Goal: Task Accomplishment & Management: Use online tool/utility

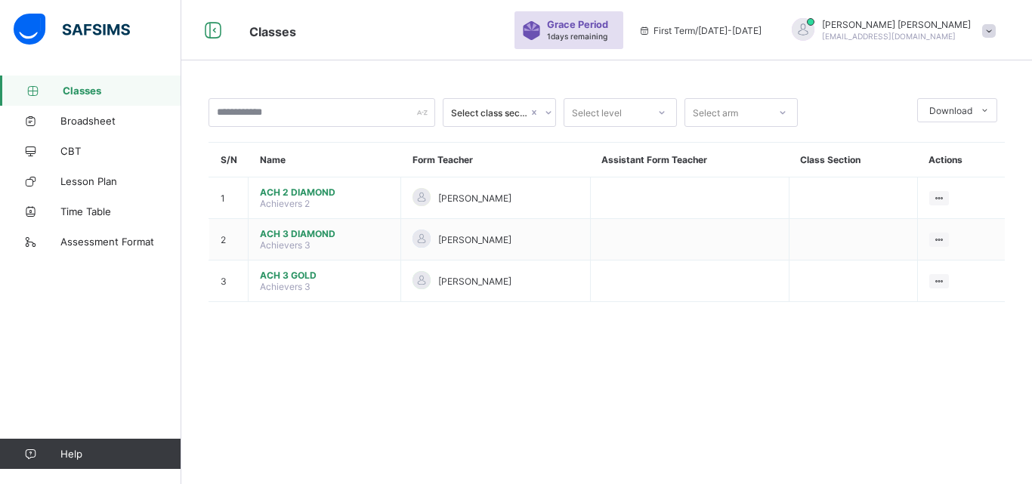
click at [664, 377] on div "Select class section Select level Select arm Download Pdf Report Excel Report S…" at bounding box center [606, 242] width 851 height 484
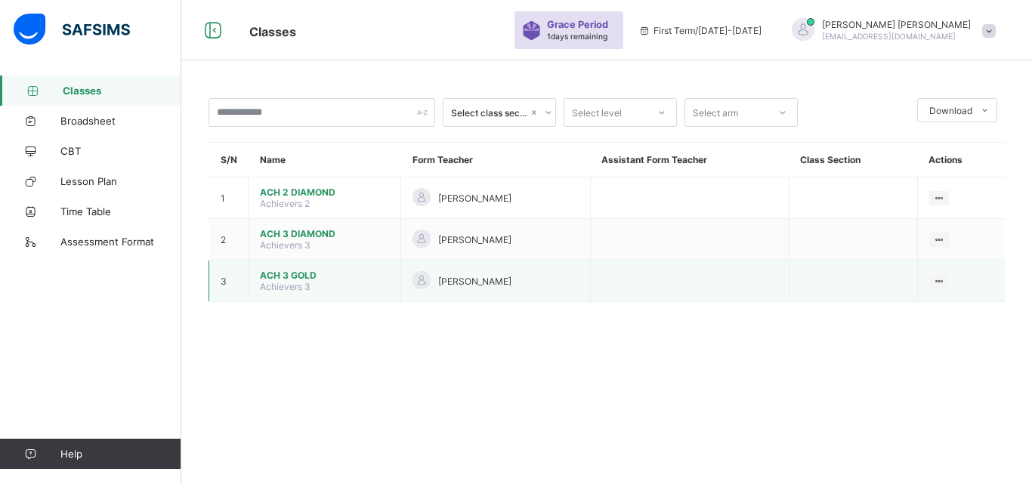
click at [273, 280] on span "ACH 3 GOLD" at bounding box center [324, 275] width 129 height 11
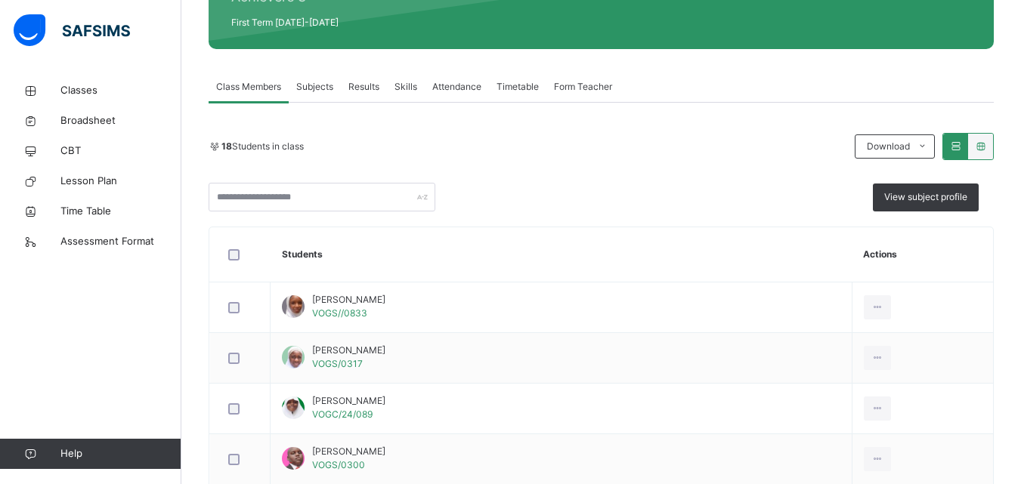
scroll to position [213, 0]
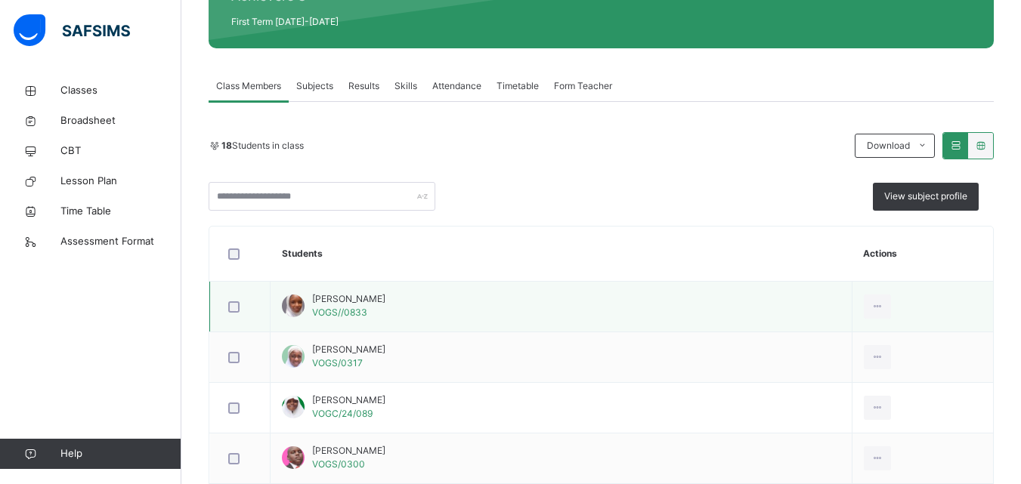
click at [363, 306] on div "[PERSON_NAME] VOGS//0833" at bounding box center [348, 305] width 73 height 27
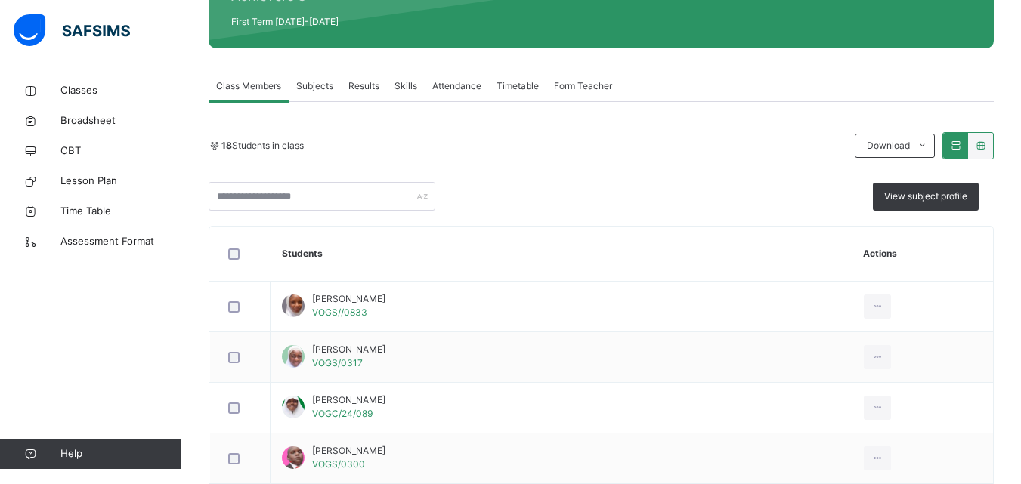
click at [361, 79] on span "Results" at bounding box center [363, 86] width 31 height 14
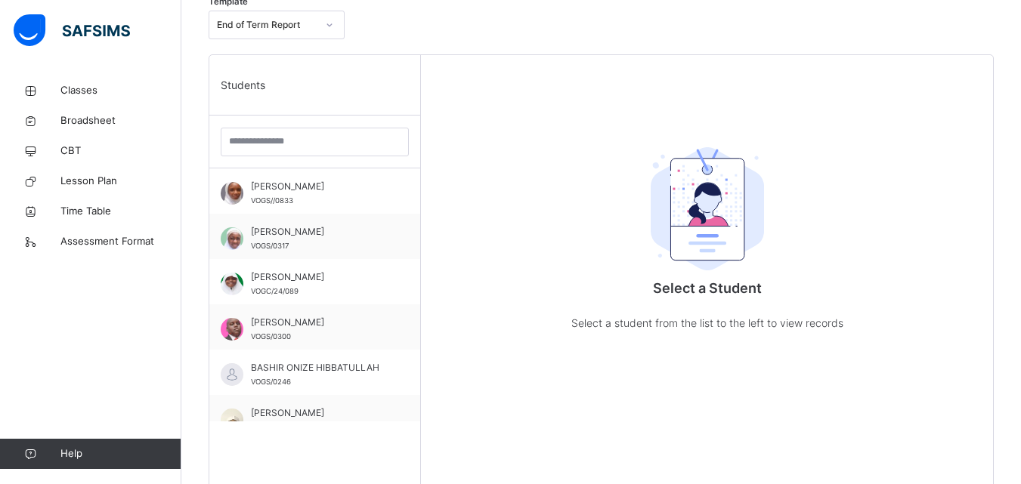
scroll to position [379, 0]
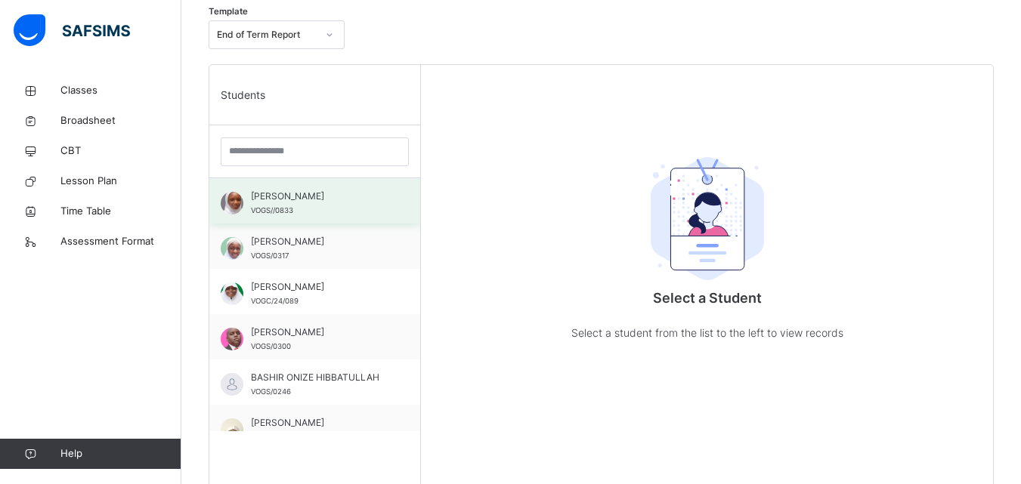
click at [311, 209] on div "[PERSON_NAME] VOGS//0833" at bounding box center [318, 203] width 135 height 27
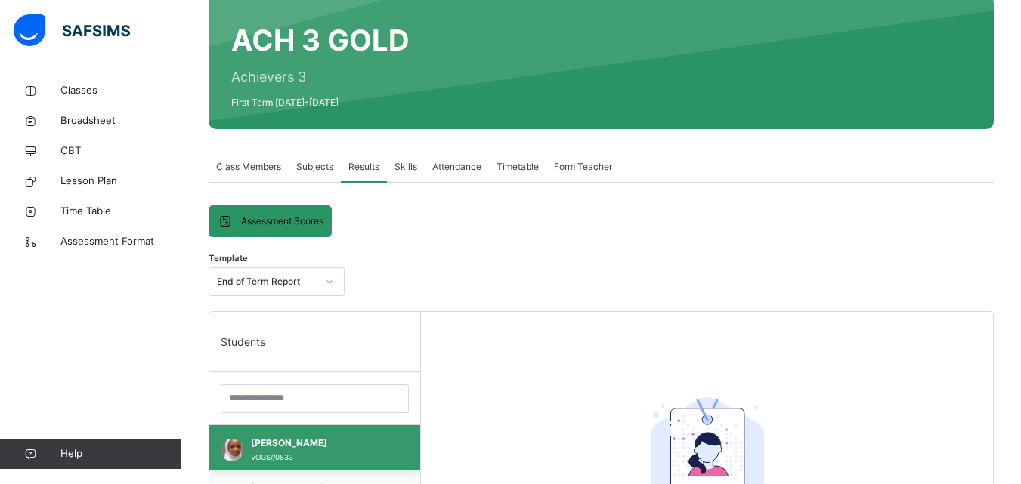
scroll to position [132, 0]
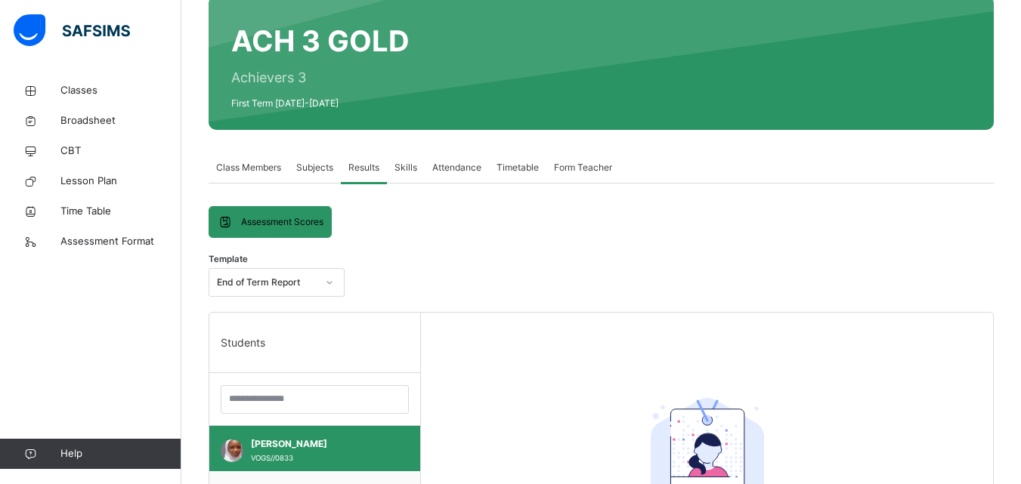
click at [316, 175] on div "Subjects" at bounding box center [315, 168] width 52 height 30
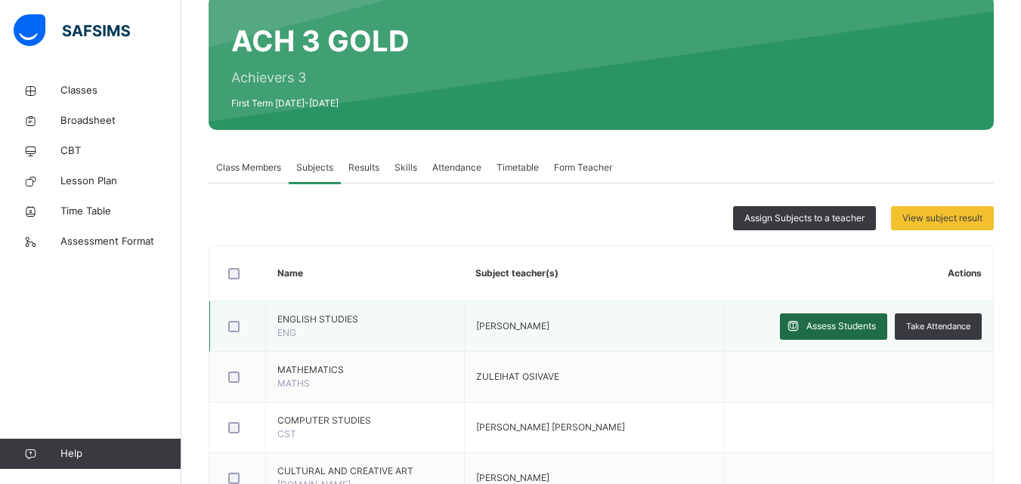
click at [829, 330] on span "Assess Students" at bounding box center [841, 327] width 70 height 14
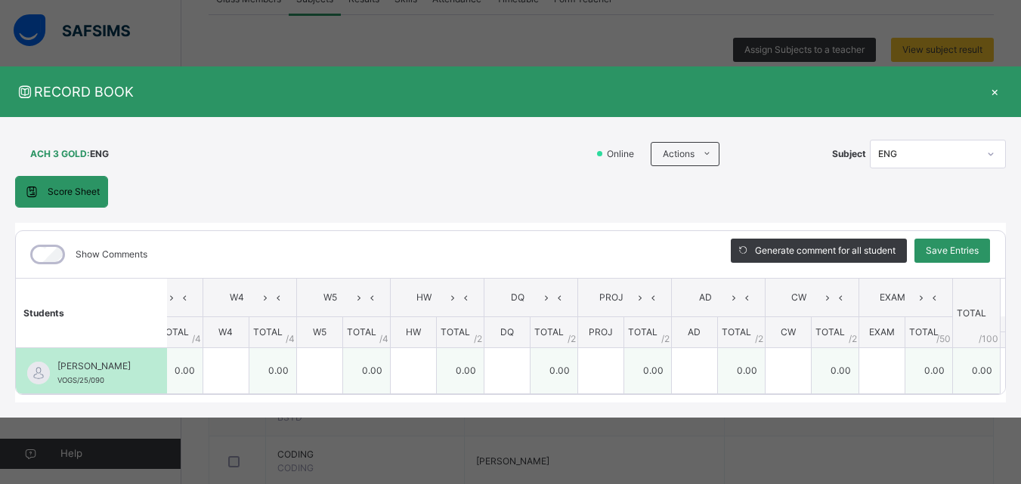
scroll to position [341, 0]
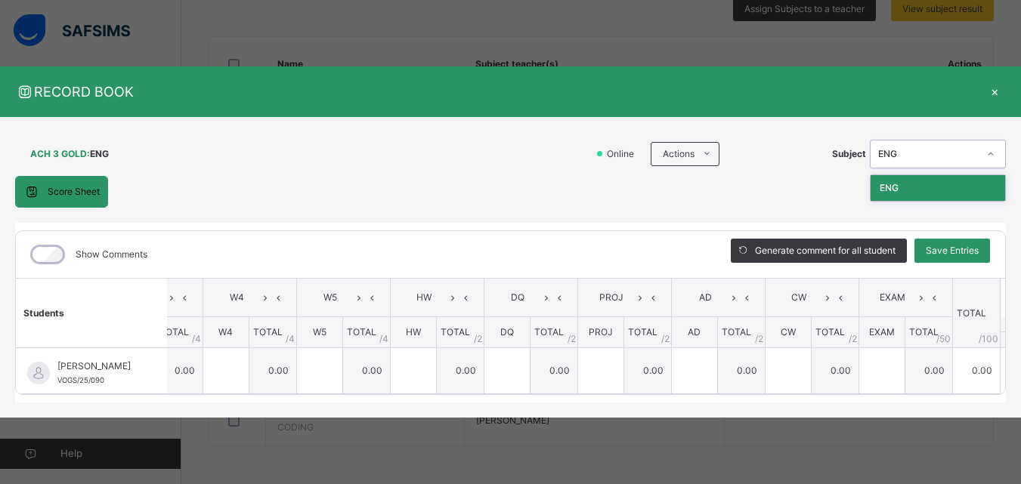
click at [841, 191] on div "Score Sheet Score Sheet Show Comments Generate comment for all student Save Ent…" at bounding box center [510, 289] width 991 height 227
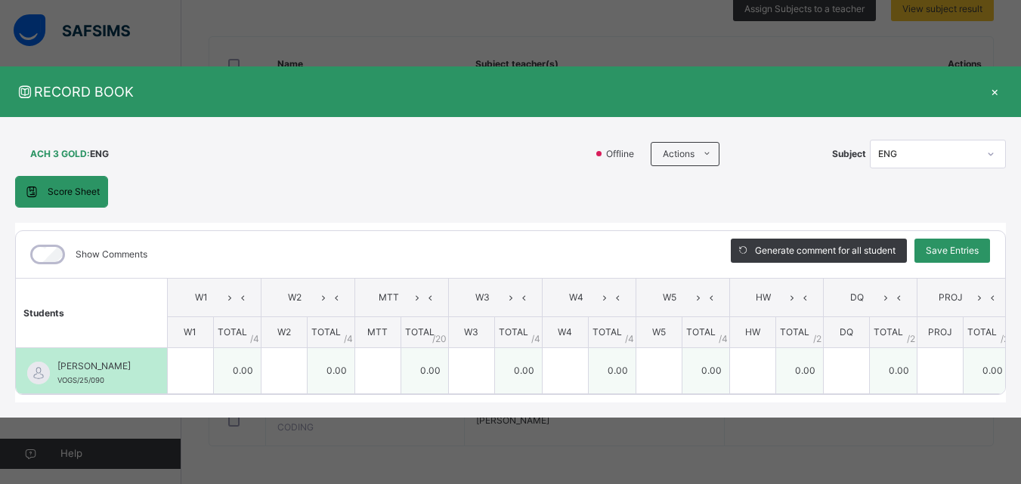
scroll to position [0, 0]
click at [307, 356] on div at bounding box center [284, 370] width 45 height 45
click at [300, 364] on input "text" at bounding box center [284, 370] width 45 height 45
click at [200, 376] on input "text" at bounding box center [190, 370] width 45 height 45
click at [245, 370] on td "0.00" at bounding box center [237, 371] width 48 height 46
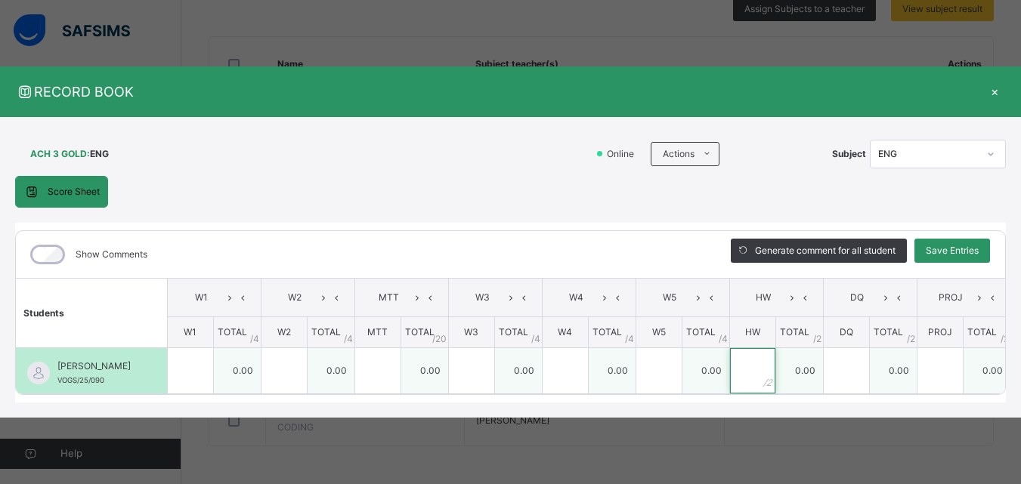
click at [764, 364] on input "text" at bounding box center [752, 370] width 45 height 45
click at [213, 365] on div at bounding box center [190, 370] width 45 height 45
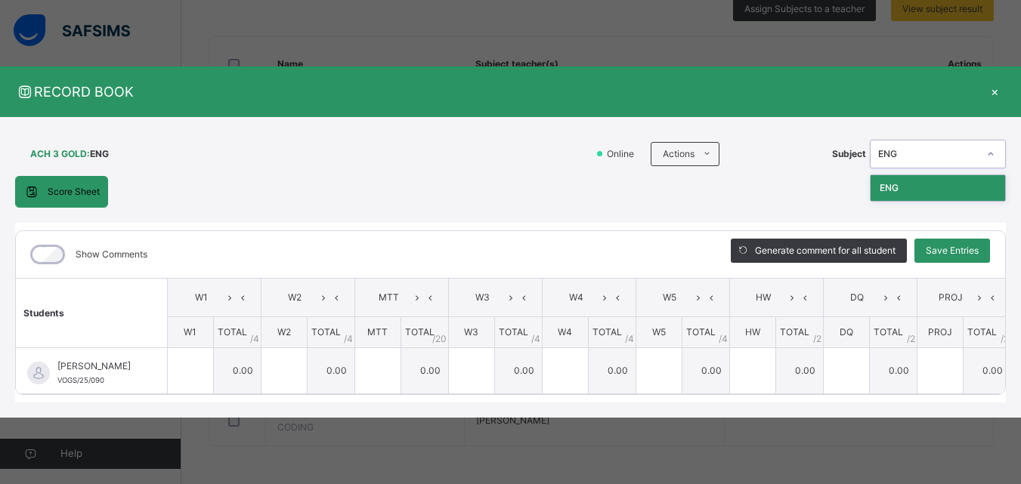
click at [919, 175] on div "ENG" at bounding box center [938, 188] width 135 height 26
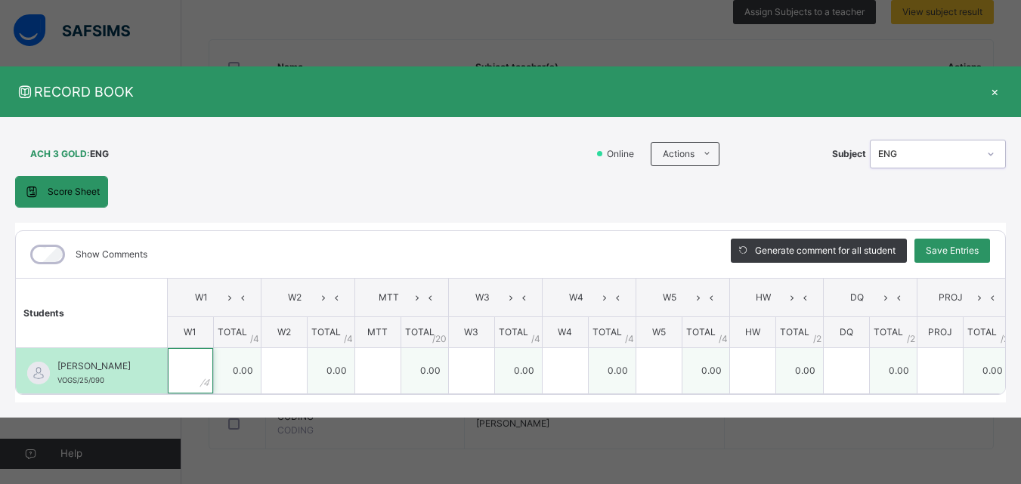
click at [195, 348] on input "text" at bounding box center [190, 370] width 45 height 45
click at [19, 382] on div "[PERSON_NAME]/25/090" at bounding box center [91, 370] width 151 height 45
click at [17, 380] on div "[PERSON_NAME]/25/090" at bounding box center [91, 370] width 151 height 45
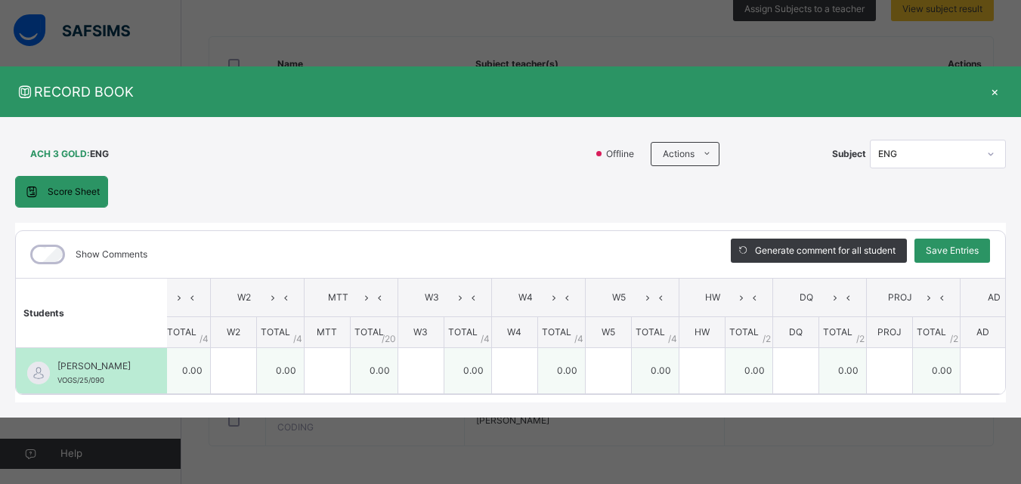
scroll to position [0, 81]
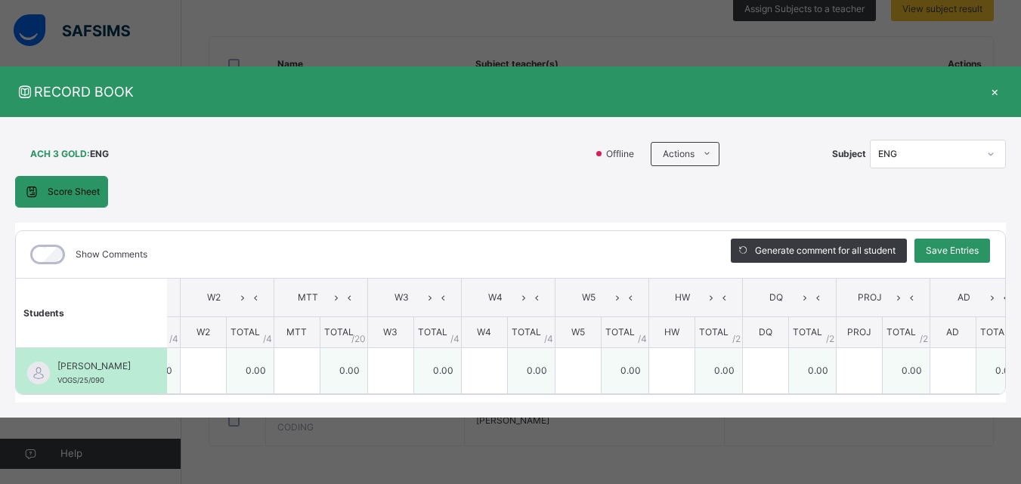
click at [1003, 382] on td "0.00" at bounding box center [1000, 371] width 48 height 46
click at [1004, 379] on td "0.00" at bounding box center [1000, 371] width 48 height 46
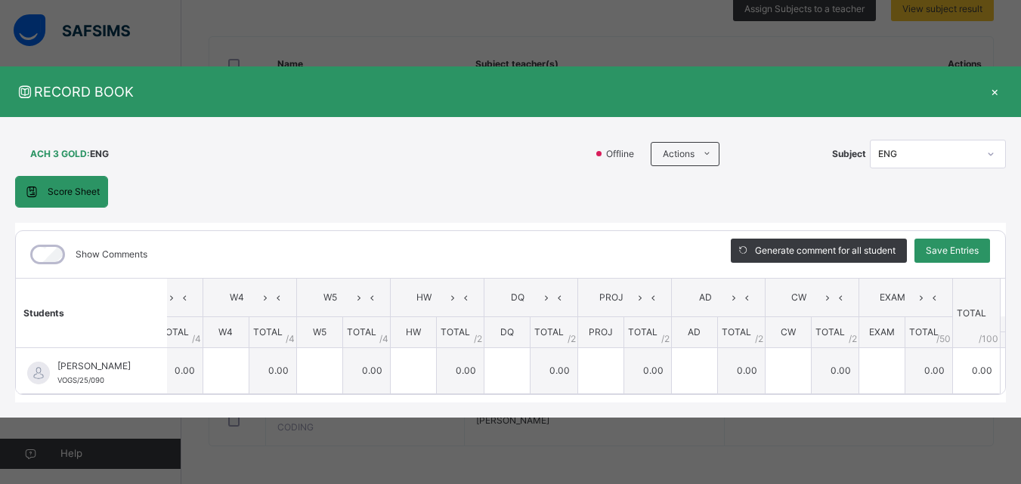
click at [15, 379] on div "Show Comments Generate comment for all student Save Entries Class Level: ACH 3 …" at bounding box center [510, 314] width 991 height 166
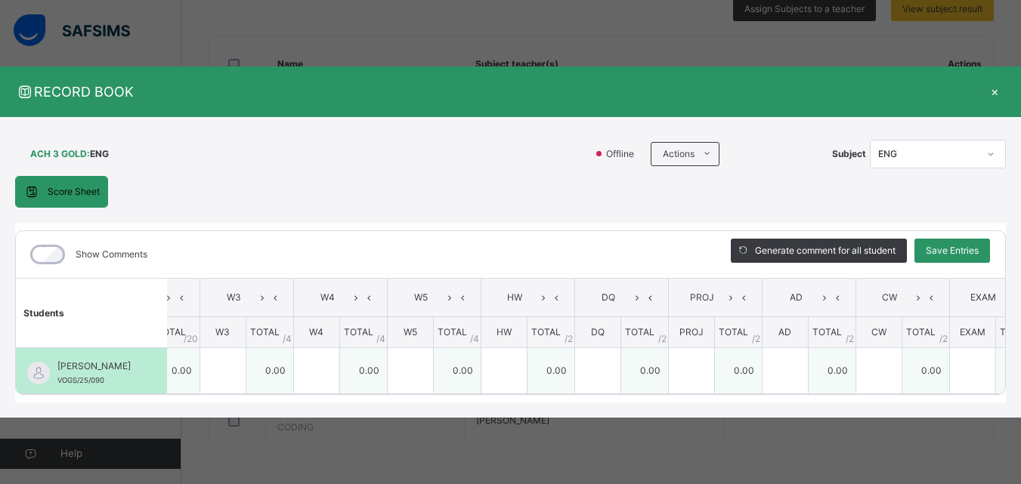
click at [19, 382] on div "[PERSON_NAME]/25/090" at bounding box center [91, 370] width 151 height 45
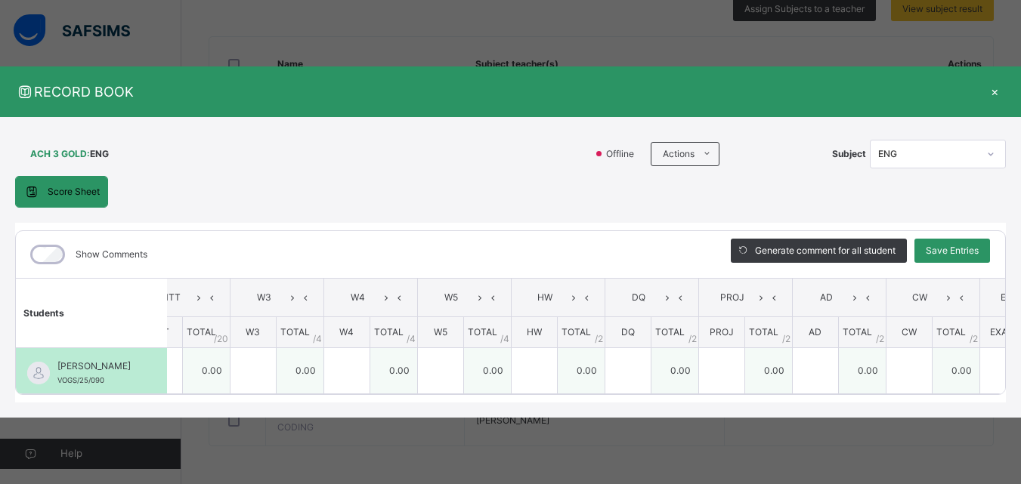
scroll to position [0, 188]
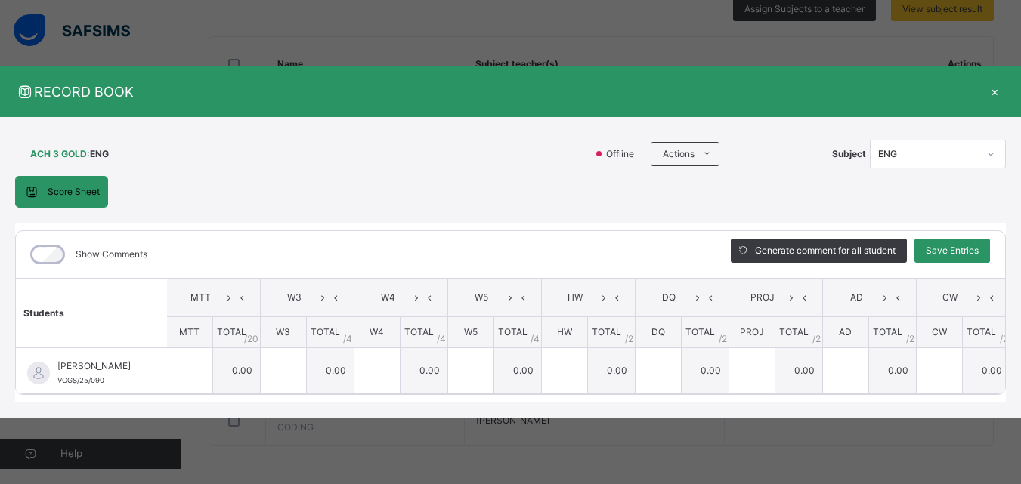
click at [20, 395] on div "Show Comments Generate comment for all student Save Entries Class Level: ACH 3 …" at bounding box center [510, 313] width 991 height 181
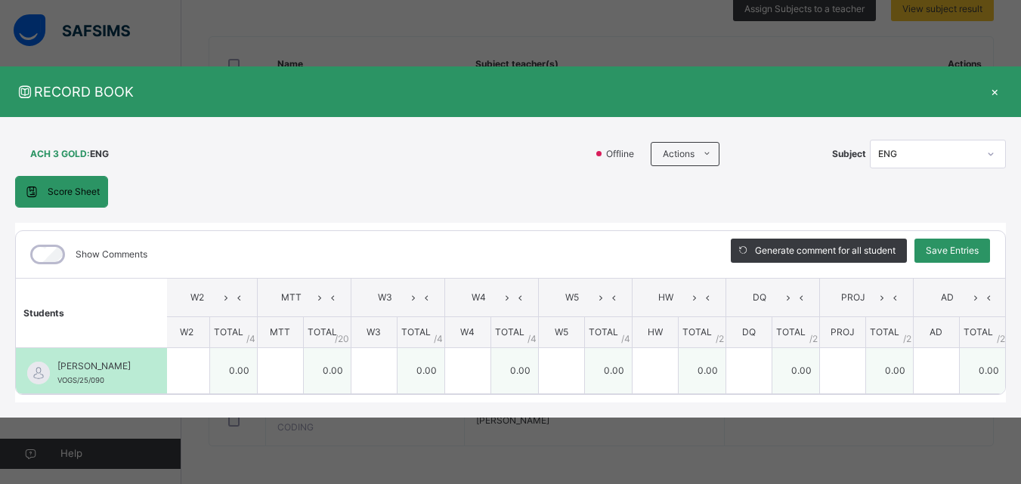
click at [25, 382] on div "[PERSON_NAME]/25/090" at bounding box center [91, 370] width 151 height 45
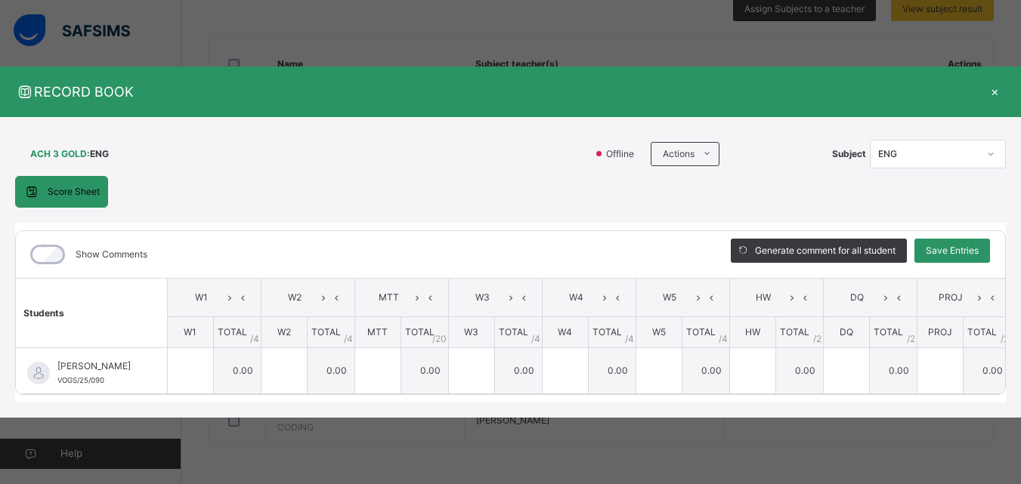
click at [39, 308] on span "Students" at bounding box center [43, 313] width 41 height 11
click at [102, 248] on label "Show Comments" at bounding box center [112, 255] width 72 height 14
click at [711, 142] on span at bounding box center [707, 154] width 24 height 24
click at [729, 317] on th "TOTAL / 4" at bounding box center [706, 333] width 48 height 32
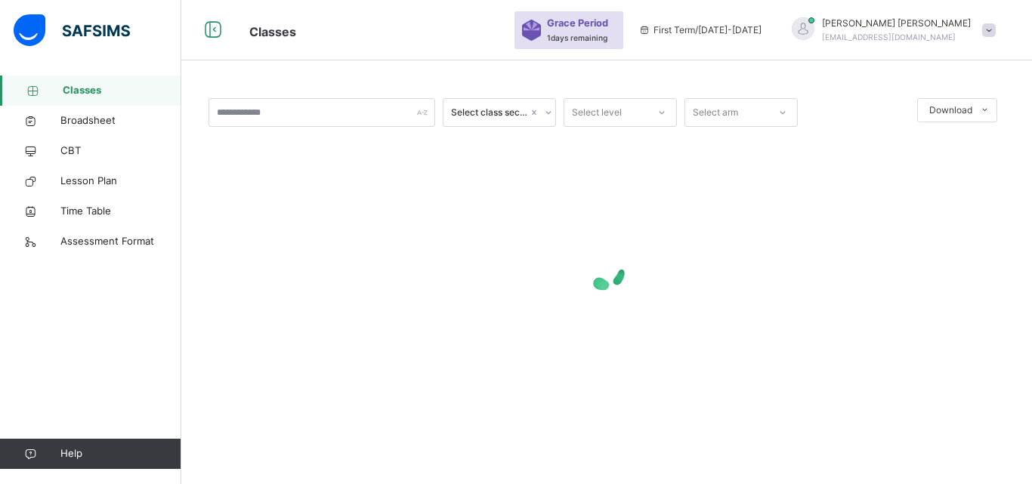
click at [866, 173] on div at bounding box center [607, 270] width 797 height 287
